Goal: Task Accomplishment & Management: Use online tool/utility

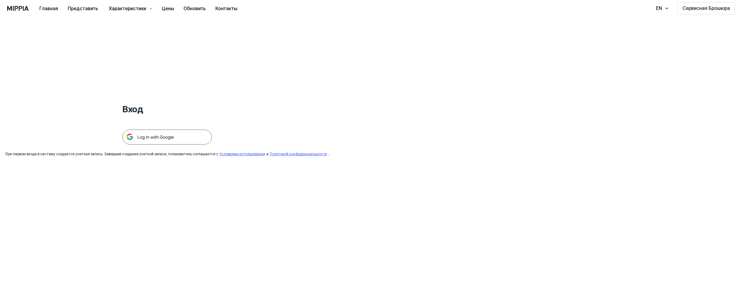
click at [170, 136] on img at bounding box center [166, 136] width 89 height 15
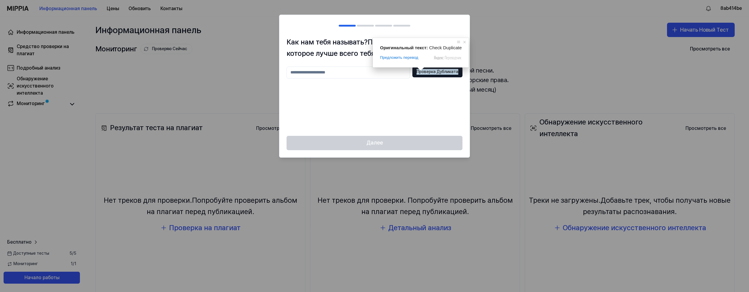
click at [534, 72] on div at bounding box center [374, 146] width 749 height 292
